Goal: Book appointment/travel/reservation

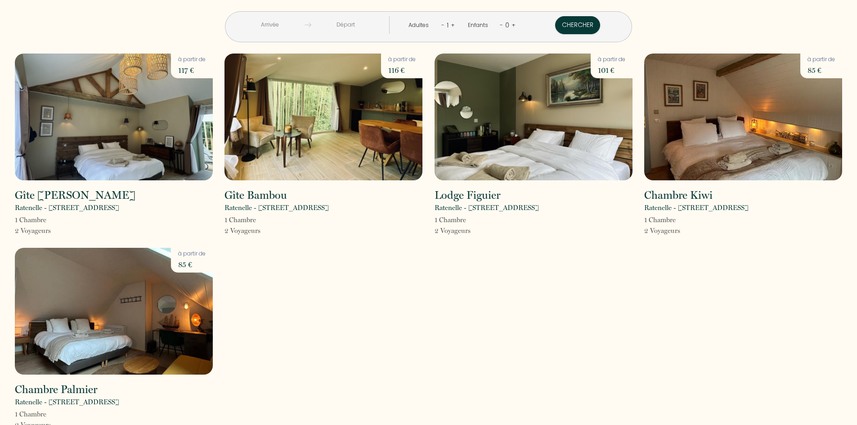
click at [295, 24] on input "text" at bounding box center [270, 25] width 69 height 18
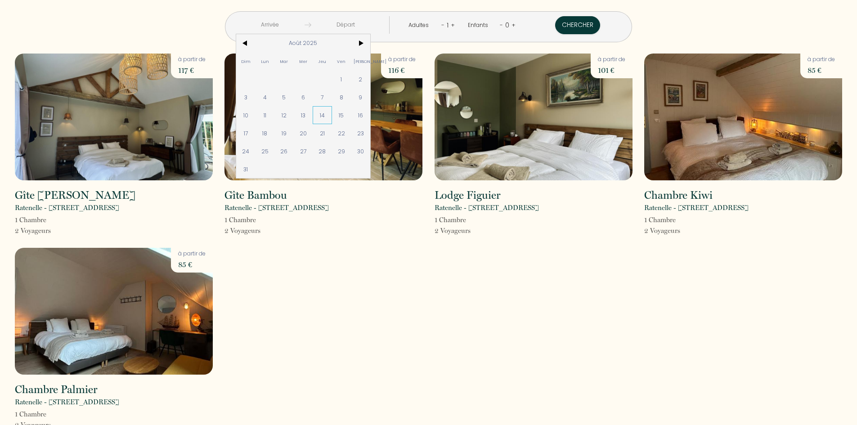
click at [332, 114] on span "14" at bounding box center [322, 115] width 19 height 18
type input "[DEMOGRAPHIC_DATA][DATE]"
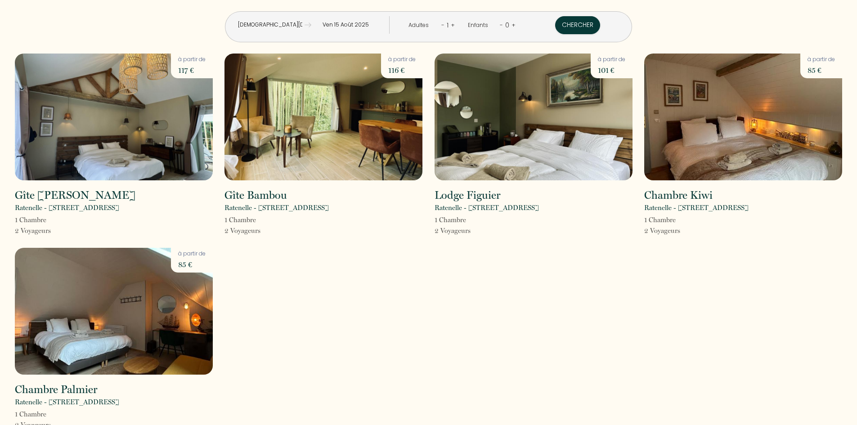
click at [365, 22] on input "Ven 15 Août 2025" at bounding box center [345, 25] width 69 height 18
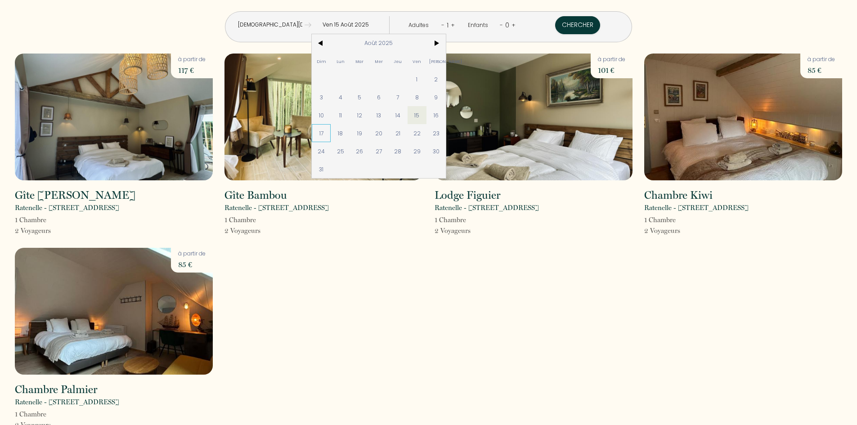
click at [331, 134] on span "17" at bounding box center [321, 133] width 19 height 18
type input "Dim 17 Août 2025"
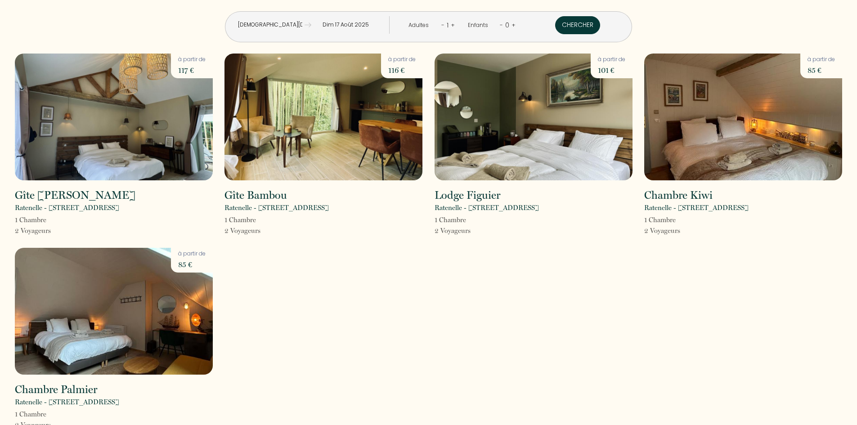
click at [555, 28] on button "Chercher" at bounding box center [577, 25] width 45 height 18
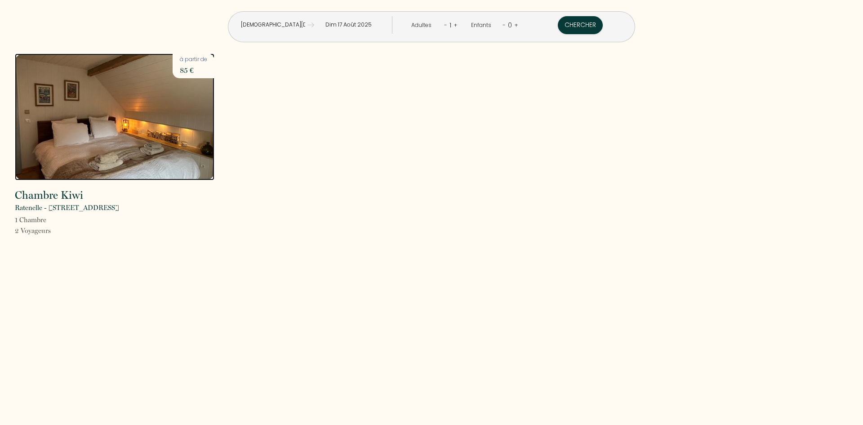
click at [125, 165] on img at bounding box center [115, 117] width 200 height 127
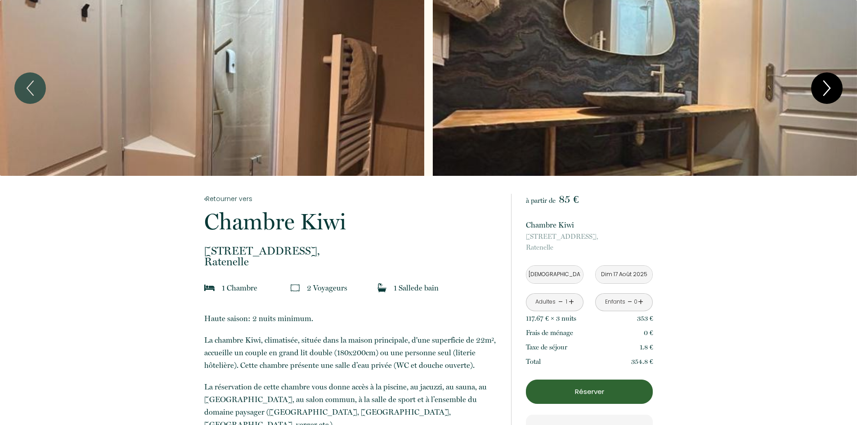
click at [829, 89] on icon "Next" at bounding box center [826, 88] width 6 height 14
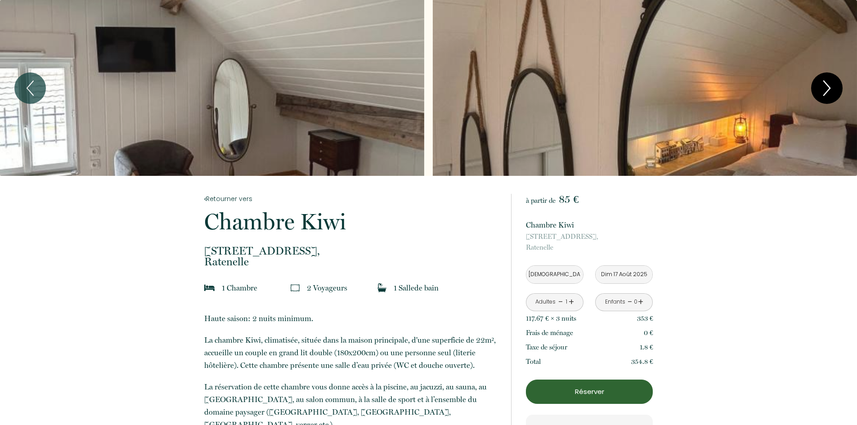
click at [828, 89] on icon "Next" at bounding box center [826, 88] width 6 height 14
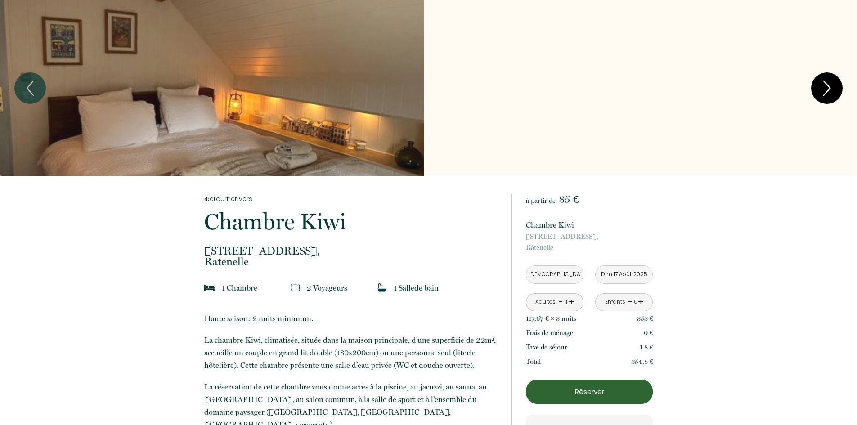
click at [831, 93] on icon "Next" at bounding box center [826, 88] width 19 height 27
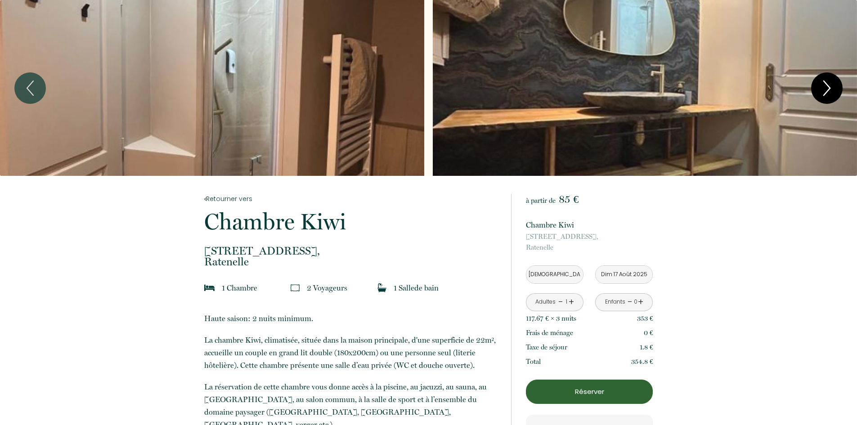
click at [831, 94] on icon "Next" at bounding box center [826, 88] width 19 height 27
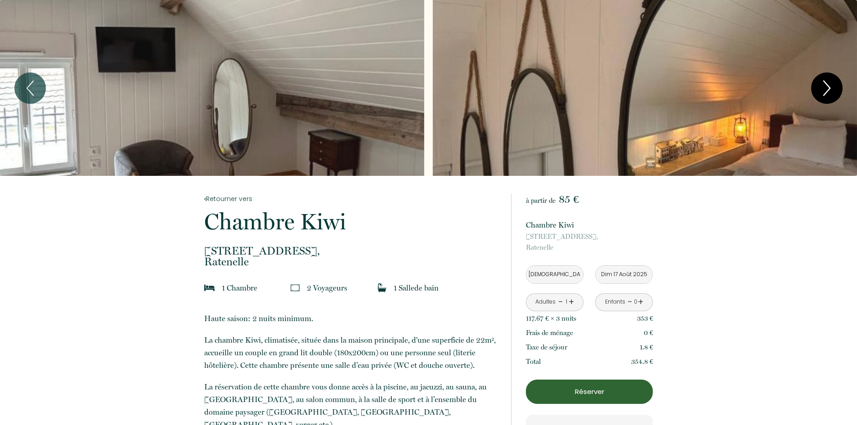
click at [831, 94] on icon "Next" at bounding box center [826, 88] width 19 height 27
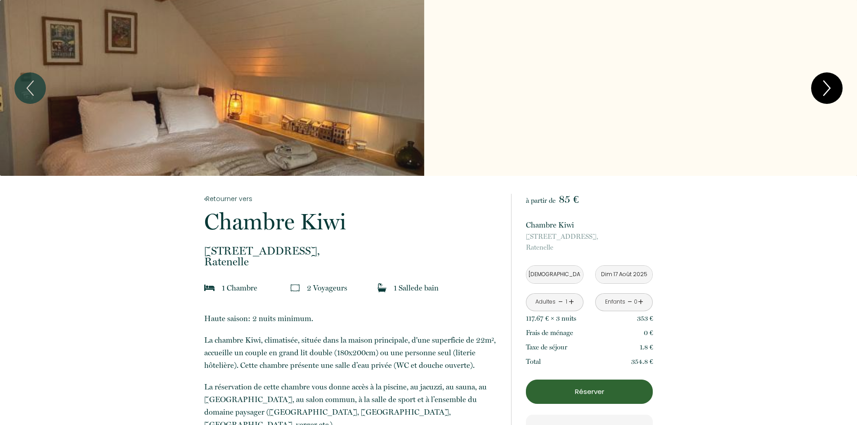
click at [831, 94] on icon "Next" at bounding box center [826, 88] width 19 height 27
